Goal: Download file/media

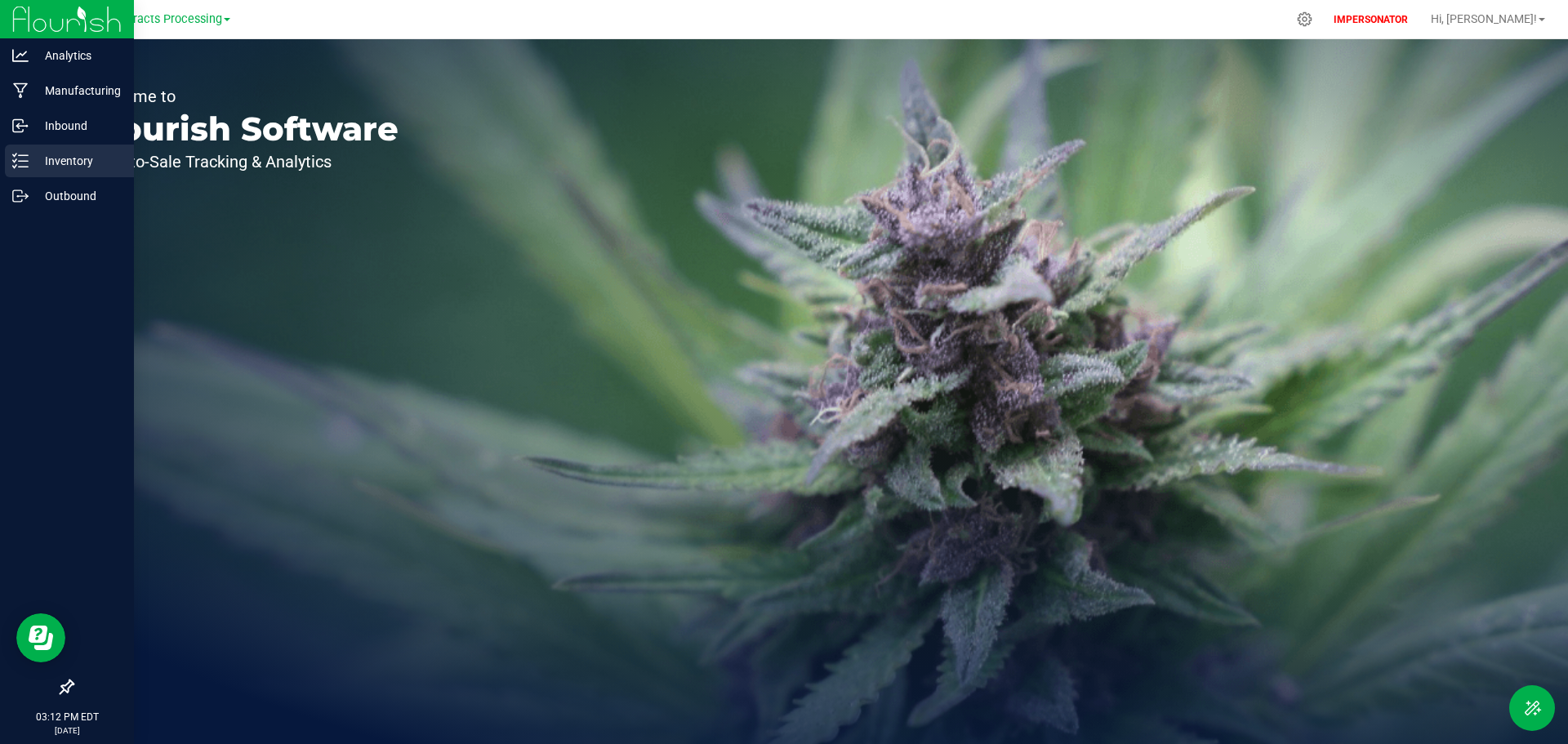
click at [36, 160] on p "Inventory" at bounding box center [78, 161] width 98 height 20
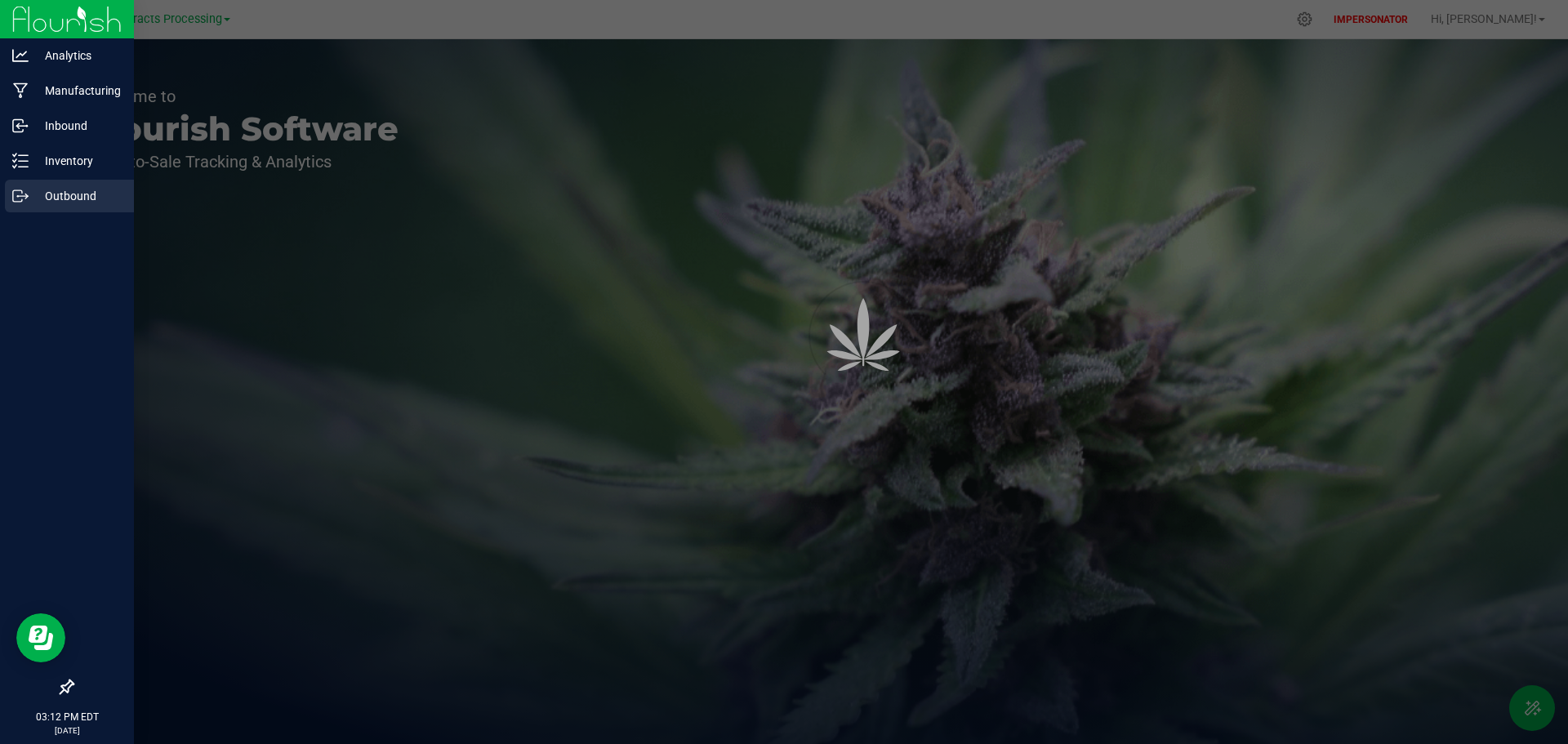
click at [43, 194] on p "Outbound" at bounding box center [78, 196] width 98 height 20
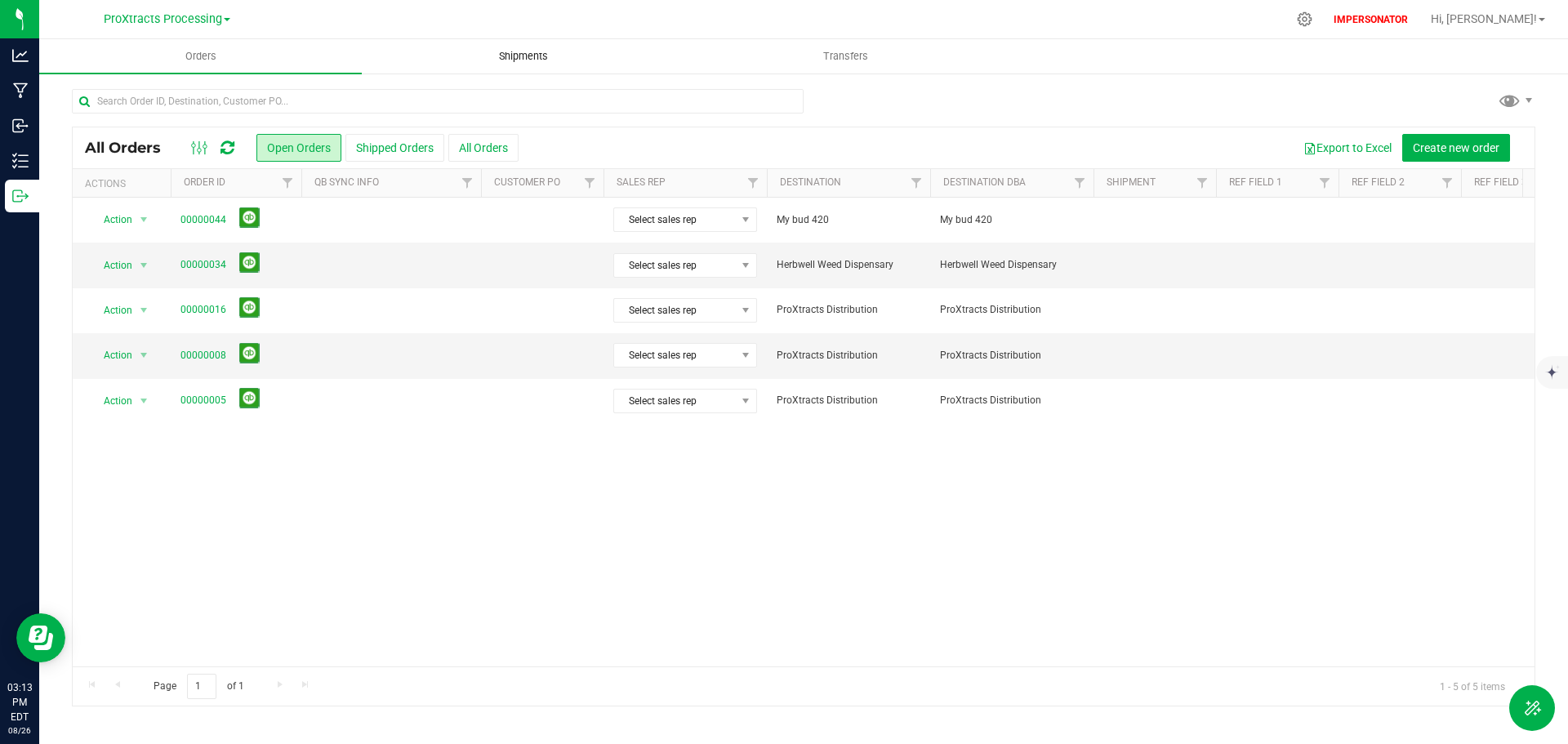
click at [501, 55] on span "Shipments" at bounding box center [523, 56] width 93 height 15
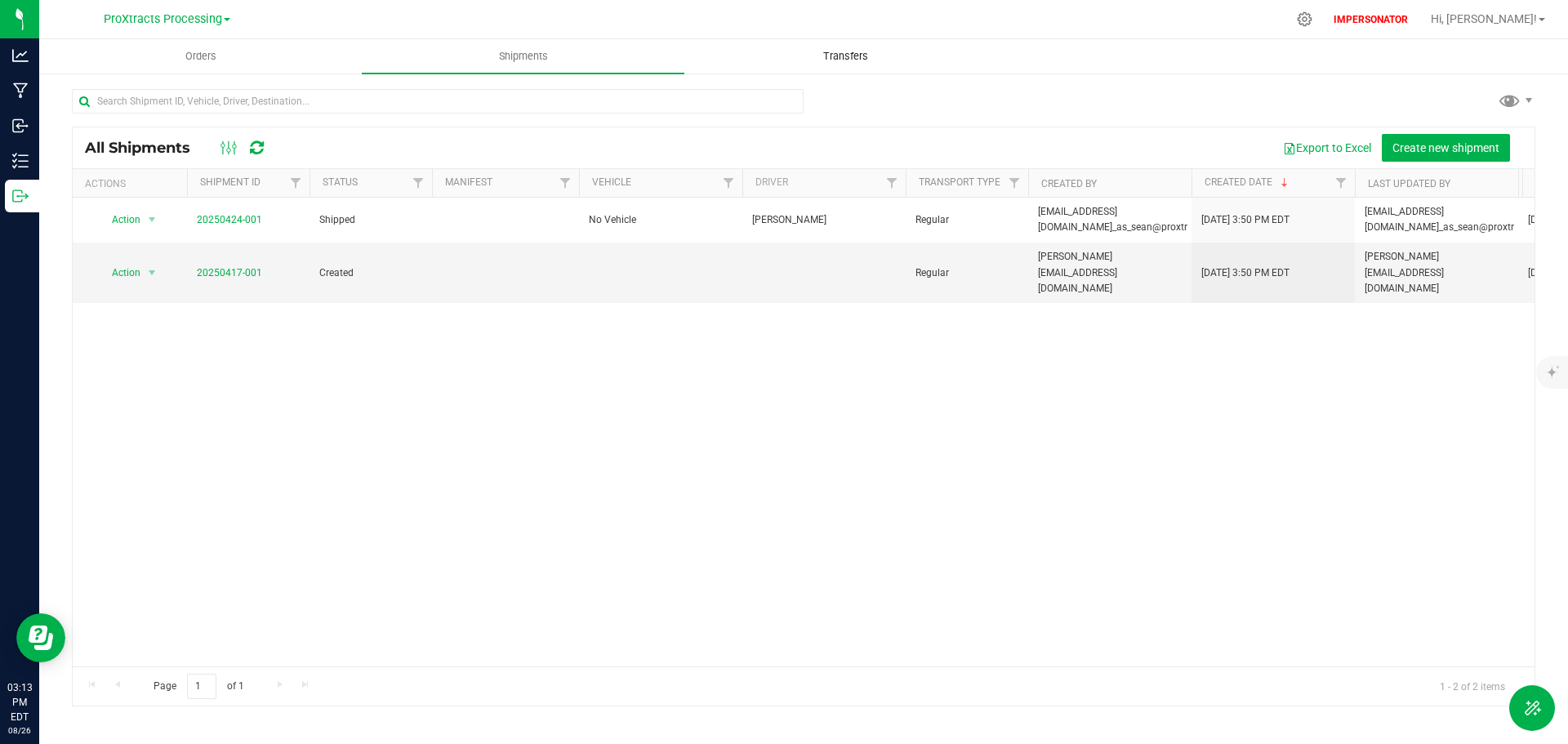
click at [861, 56] on span "Transfers" at bounding box center [846, 56] width 89 height 15
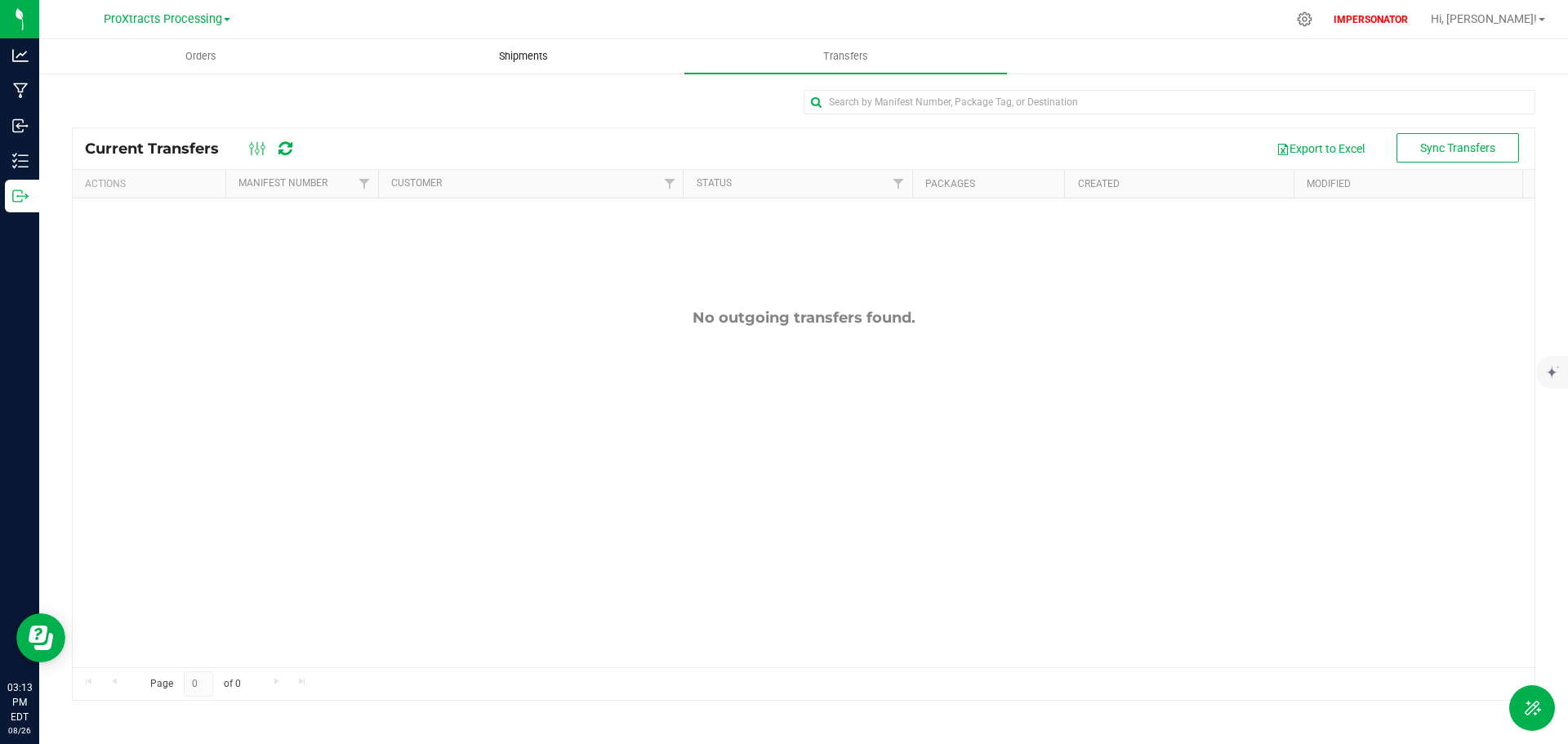
click at [530, 54] on span "Shipments" at bounding box center [523, 56] width 93 height 15
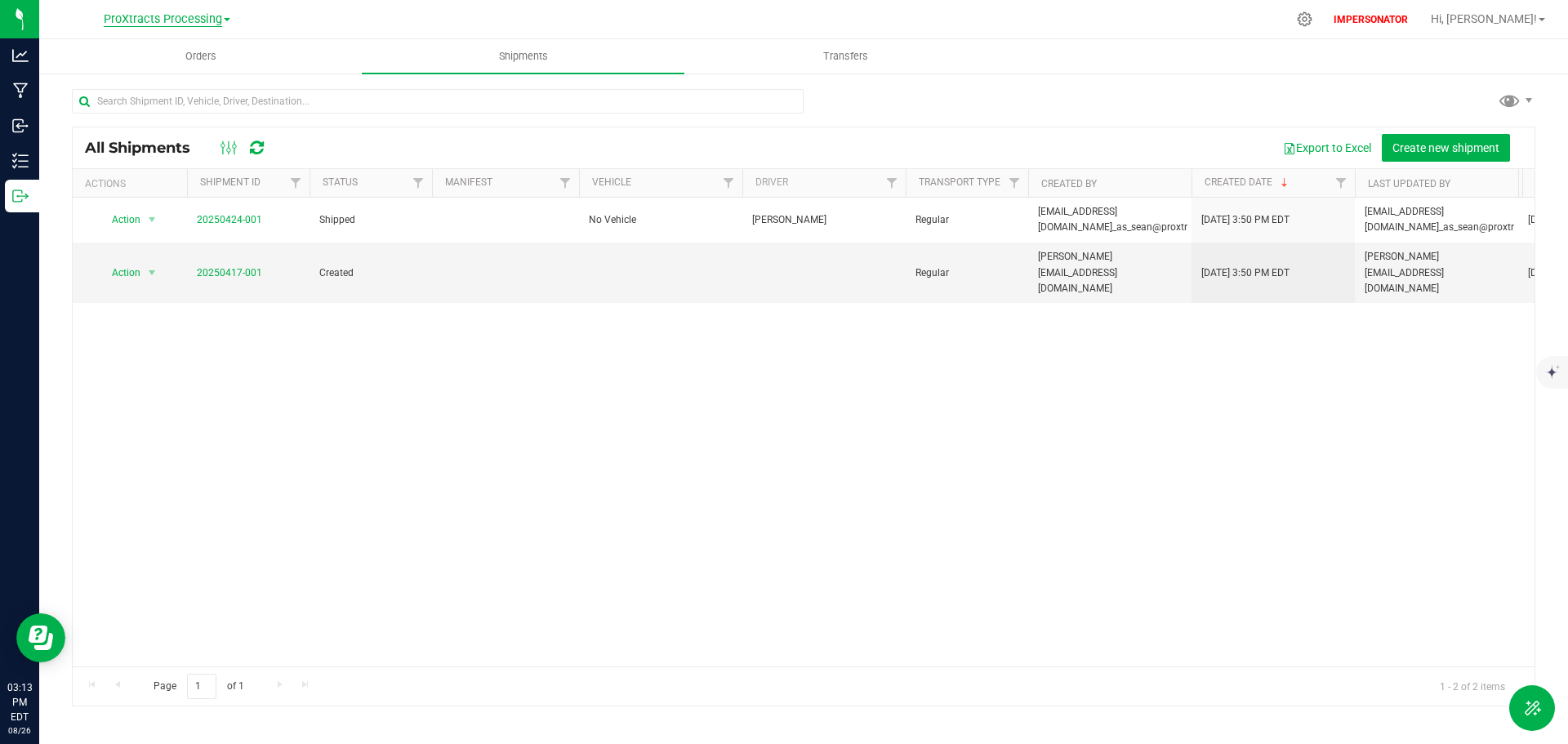
click at [201, 13] on span "ProXtracts Processing" at bounding box center [163, 20] width 118 height 15
click at [167, 50] on link "ProXtracts Distribution" at bounding box center [166, 57] width 239 height 22
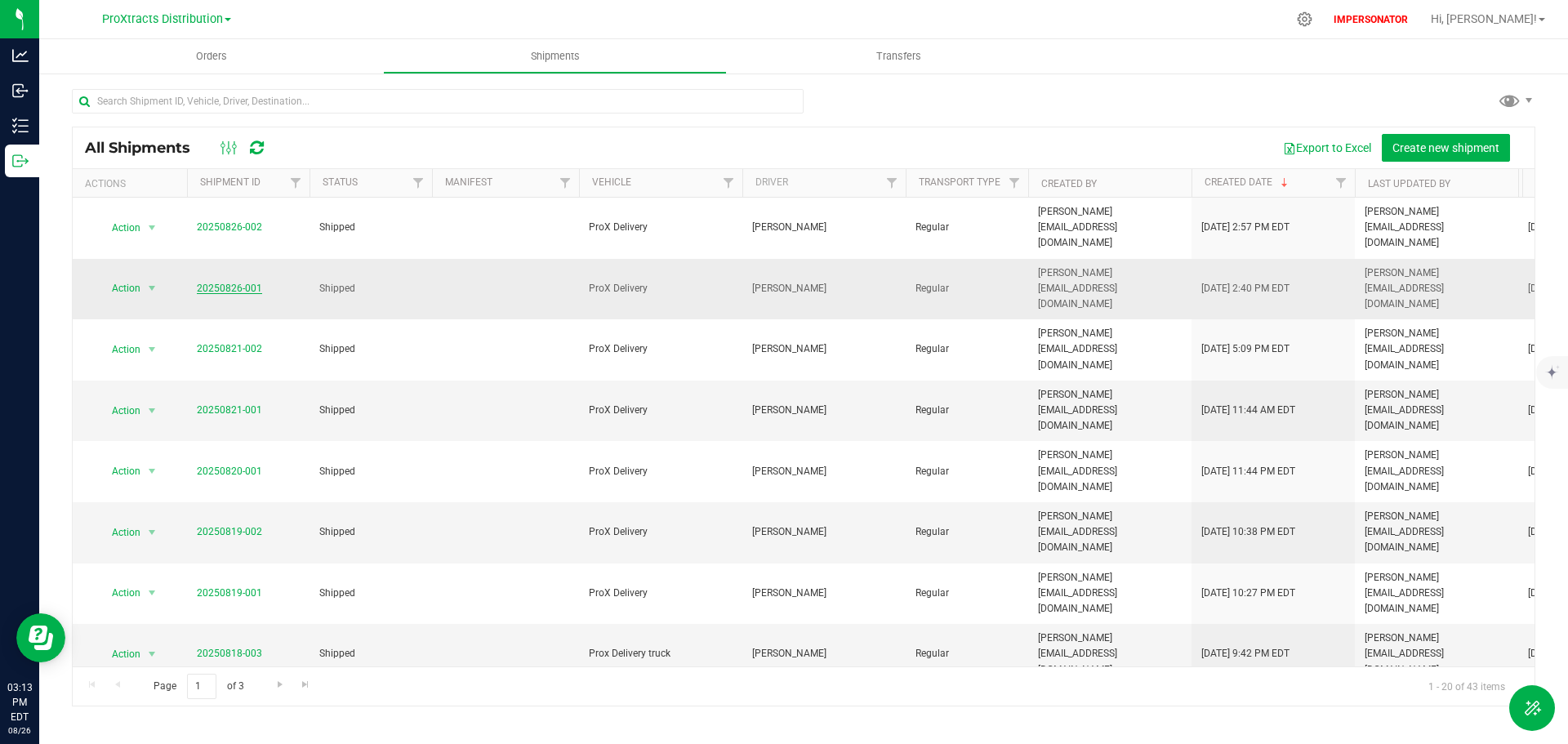
click at [222, 283] on link "20250826-001" at bounding box center [229, 289] width 65 height 12
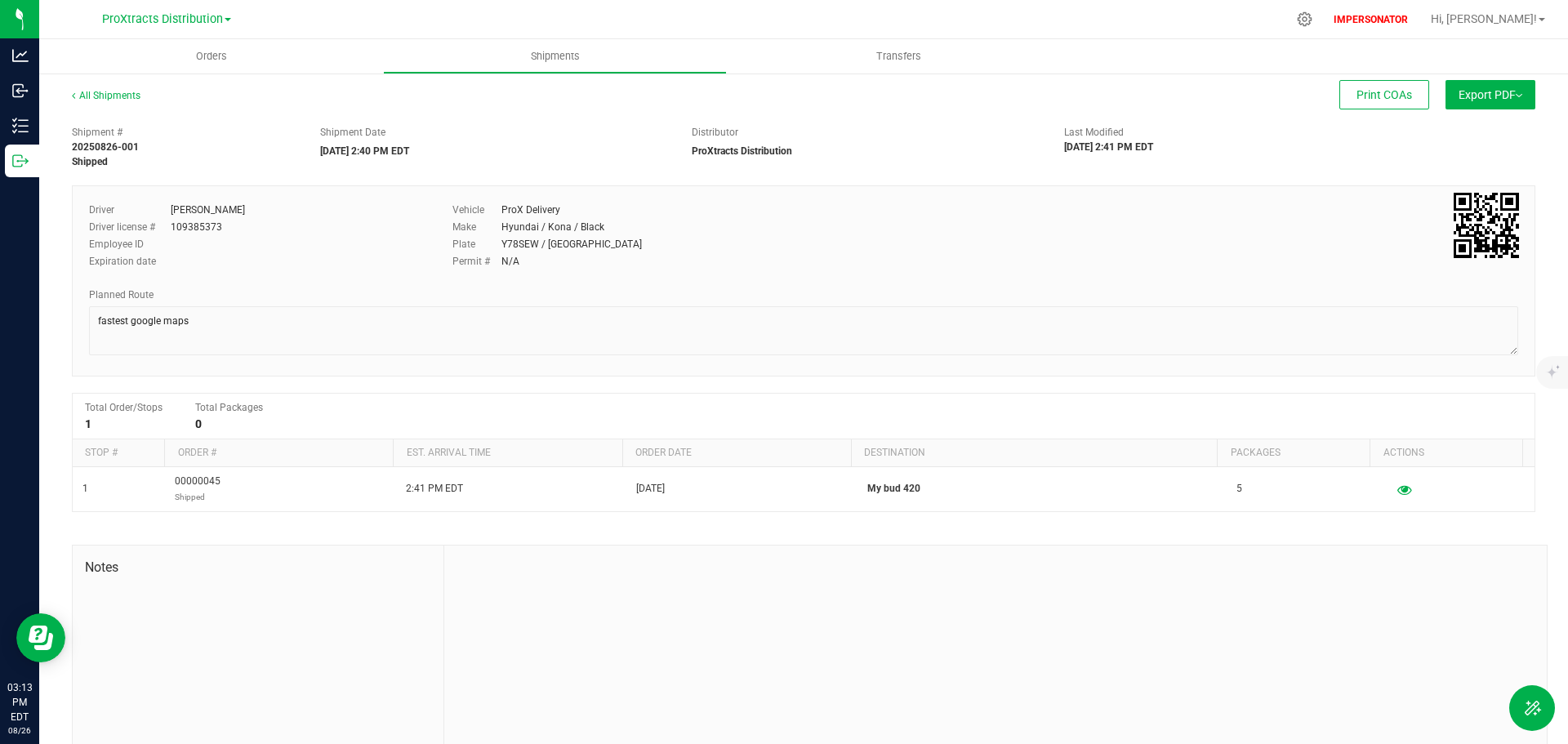
click at [1480, 95] on span "Export PDF" at bounding box center [1490, 95] width 64 height 13
click at [1453, 160] on span "Manifest by Lot" at bounding box center [1448, 155] width 68 height 12
